Goal: Task Accomplishment & Management: Manage account settings

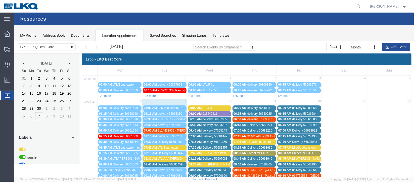
scroll to position [37, 0]
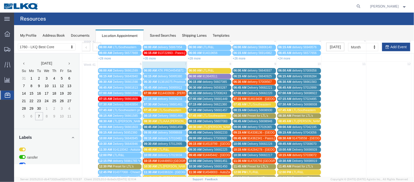
click at [172, 93] on span "9114433939 - [PERSON_NAME], [GEOGRAPHIC_DATA] - [PERSON_NAME]" at bounding box center [209, 93] width 104 height 4
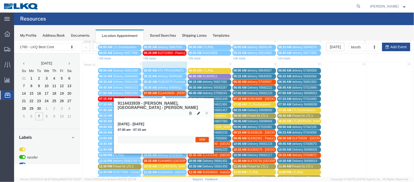
click at [198, 111] on icon at bounding box center [198, 113] width 3 height 4
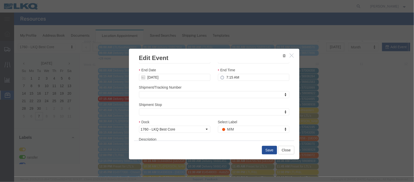
scroll to position [62, 0]
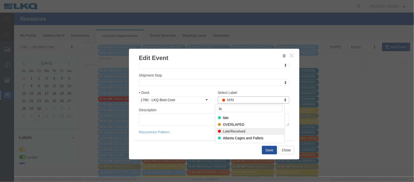
type input "la"
select select "160"
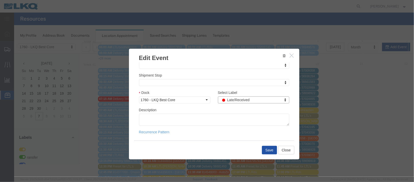
click at [265, 151] on button "Save" at bounding box center [268, 150] width 15 height 9
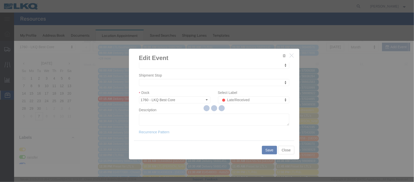
click at [271, 150] on div at bounding box center [214, 109] width 400 height 136
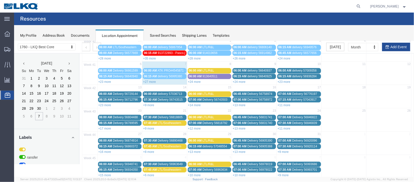
scroll to position [0, 0]
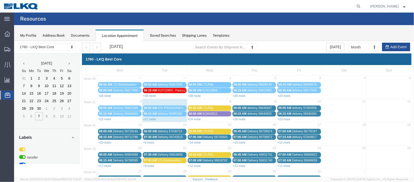
click at [155, 116] on div "+27 more" at bounding box center [164, 118] width 44 height 5
click at [155, 119] on link "+27 more" at bounding box center [149, 119] width 13 height 4
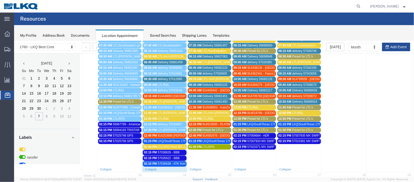
scroll to position [113, 0]
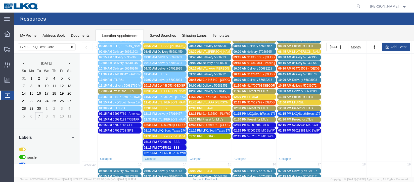
click at [178, 151] on span "57036638 - ATK front dock/Heads" at bounding box center [179, 153] width 45 height 4
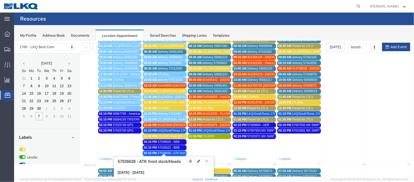
click at [207, 161] on icon at bounding box center [206, 160] width 3 height 3
